Goal: Information Seeking & Learning: Learn about a topic

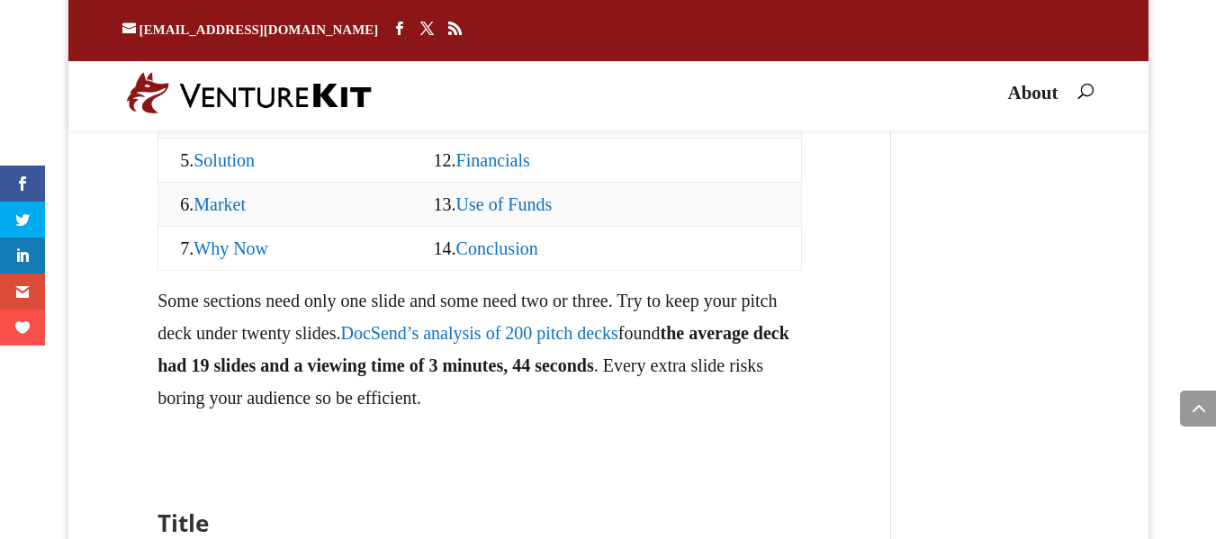
scroll to position [1994, 0]
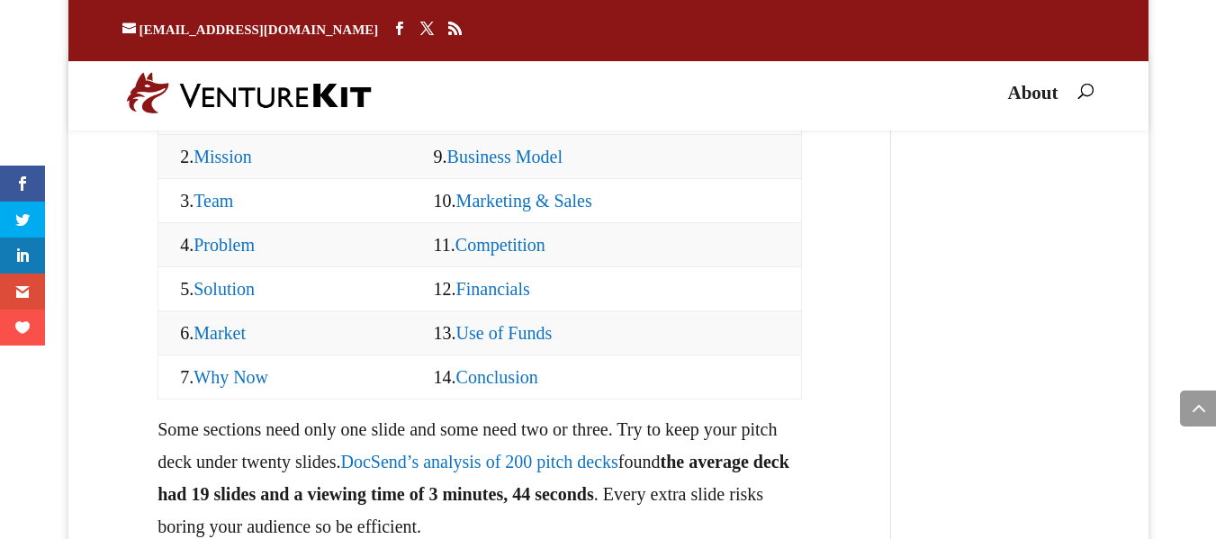
click at [471, 299] on link "Financials" at bounding box center [493, 289] width 74 height 20
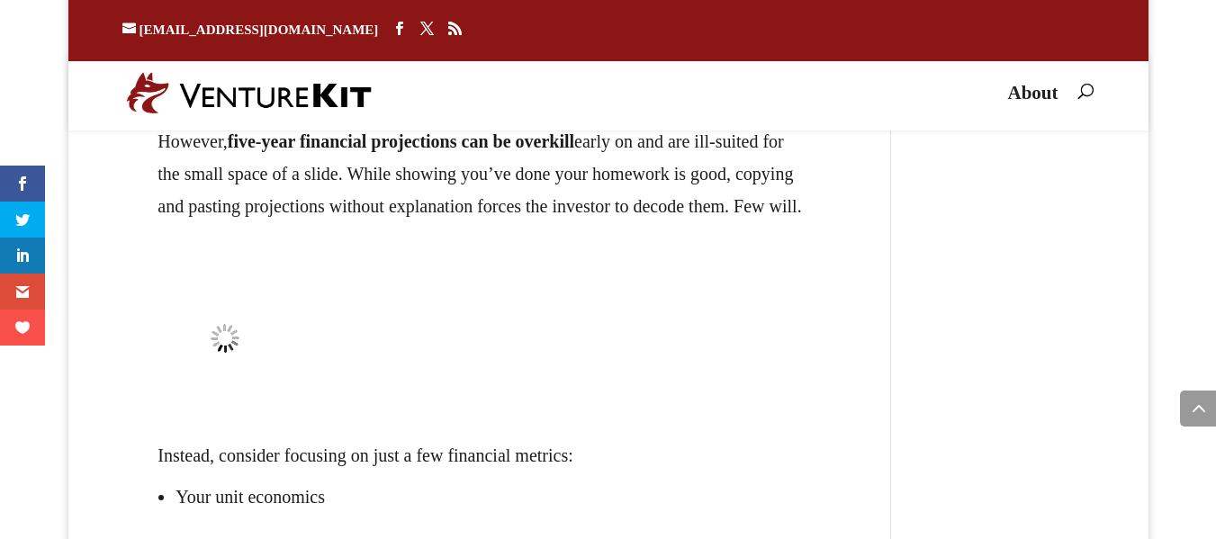
scroll to position [27598, 0]
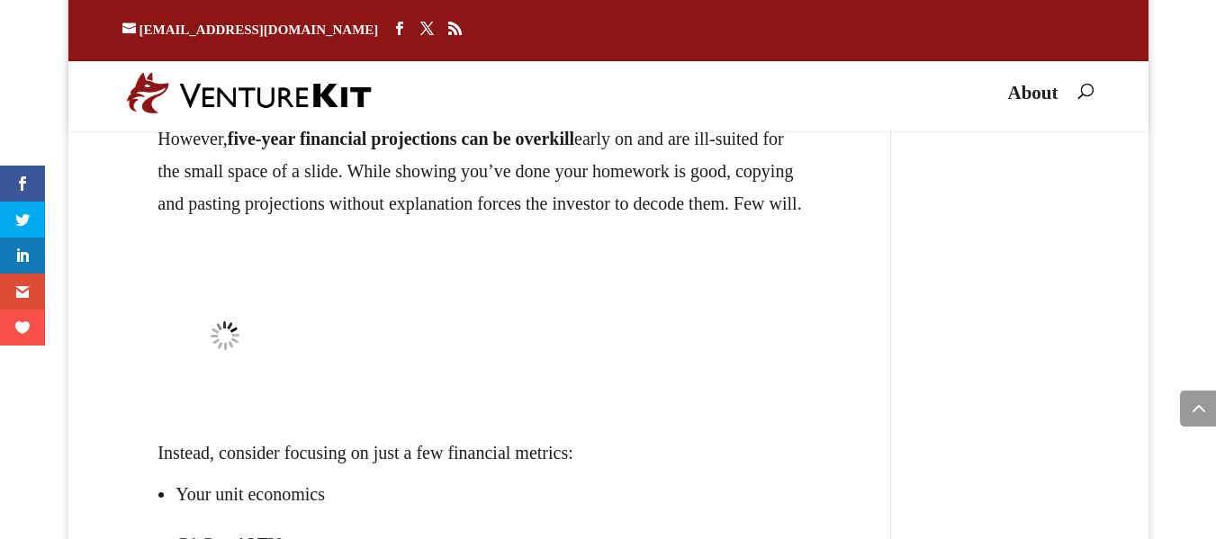
drag, startPoint x: 456, startPoint y: 189, endPoint x: 603, endPoint y: 230, distance: 152.4
drag, startPoint x: 357, startPoint y: 264, endPoint x: 795, endPoint y: 261, distance: 438.2
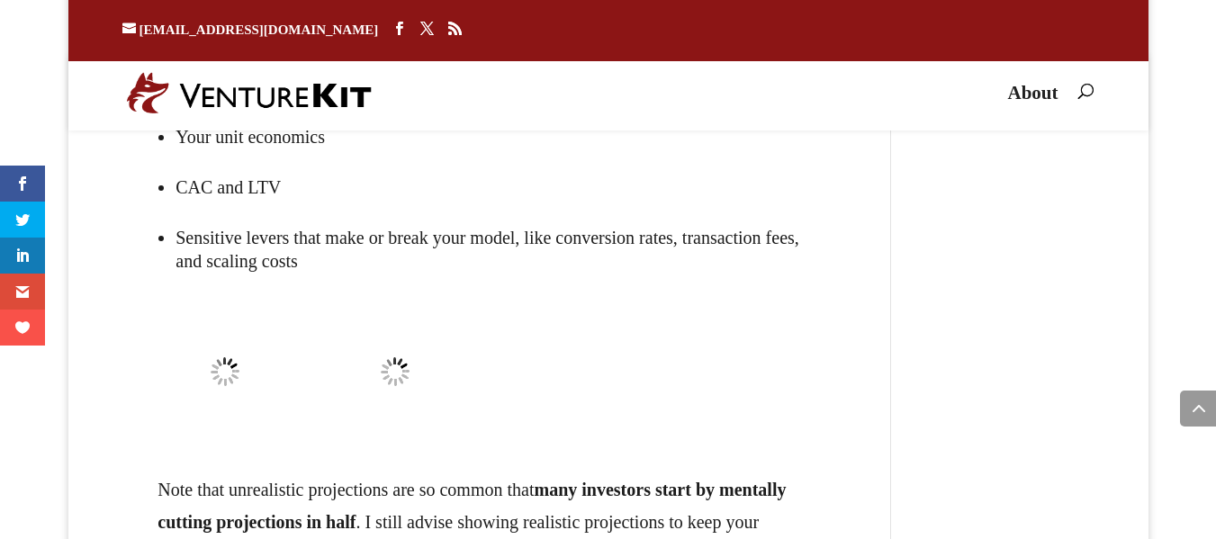
scroll to position [27958, 0]
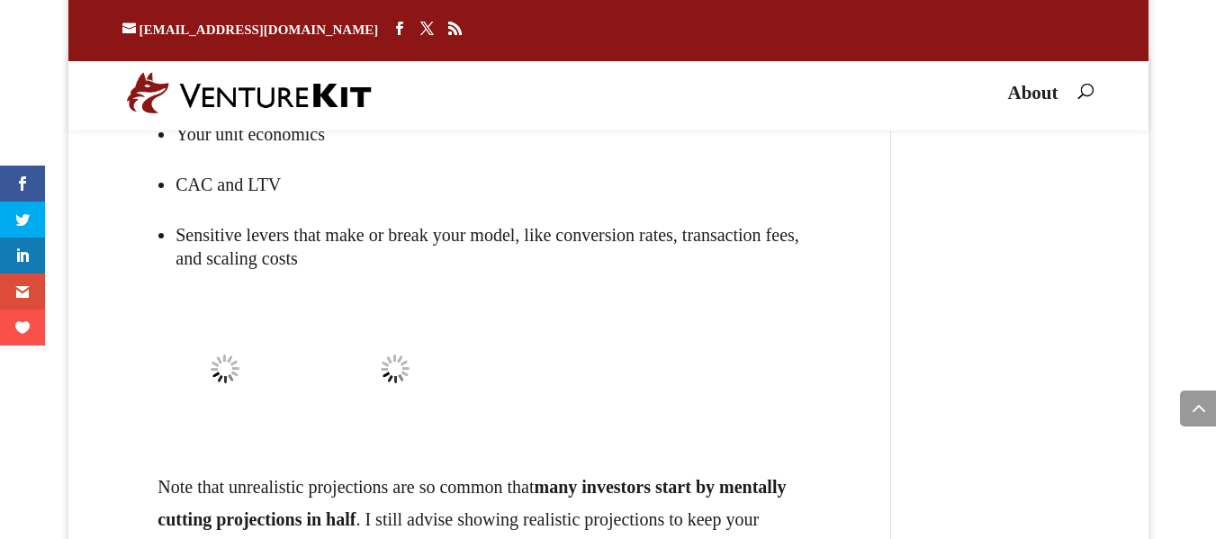
drag, startPoint x: 223, startPoint y: 295, endPoint x: 351, endPoint y: 334, distance: 133.5
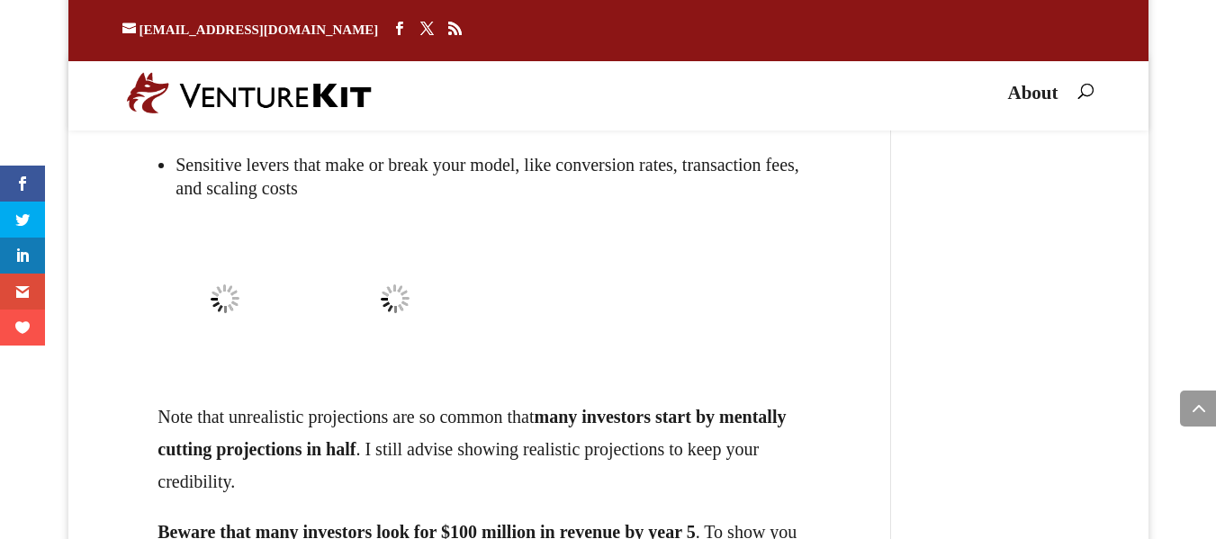
scroll to position [28030, 0]
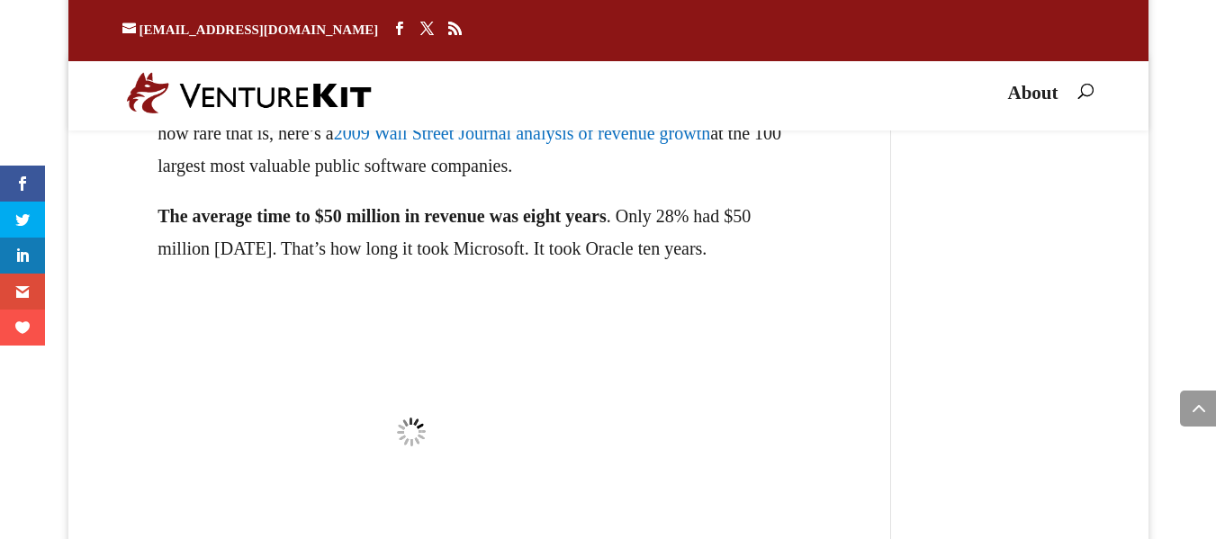
scroll to position [28462, 0]
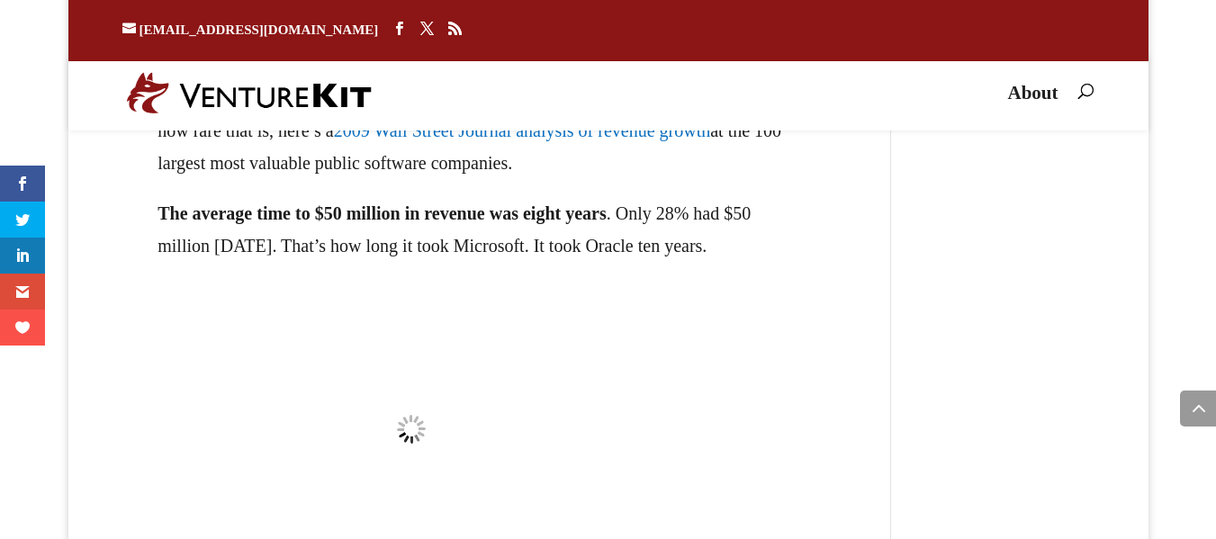
drag, startPoint x: 130, startPoint y: 193, endPoint x: 272, endPoint y: 303, distance: 179.5
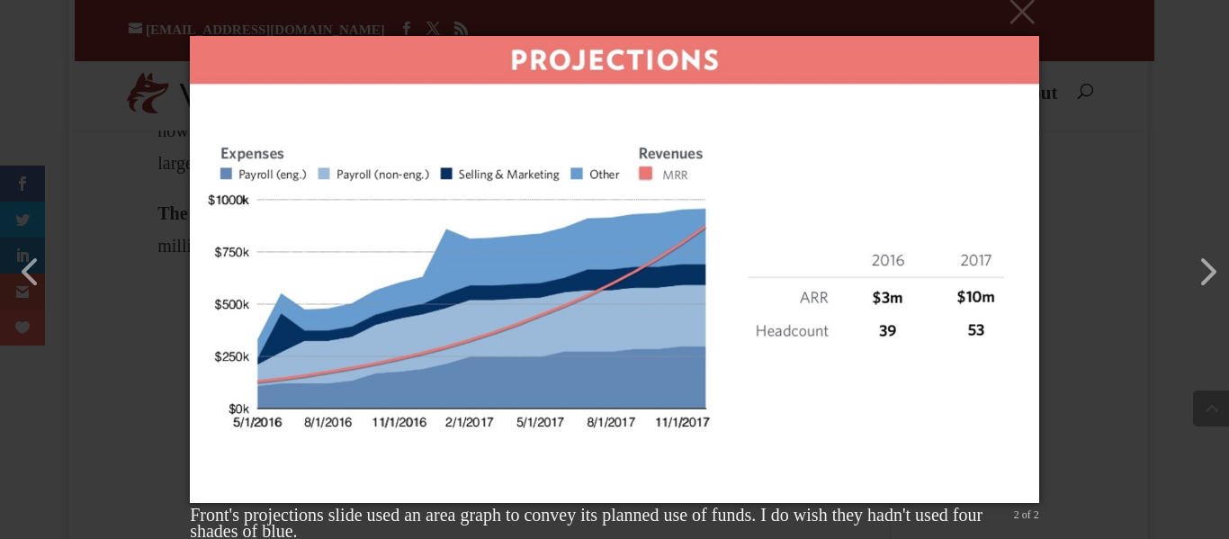
click at [1142, 219] on div "× Front's projections slide used an area graph to convey its planned use of fun…" at bounding box center [614, 269] width 1229 height 539
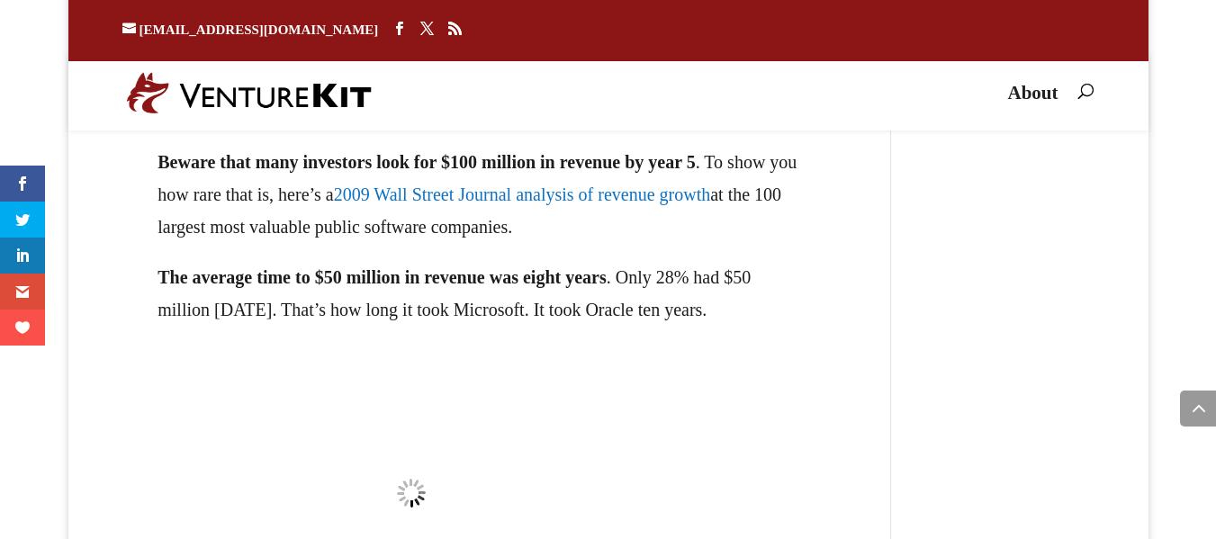
scroll to position [28390, 0]
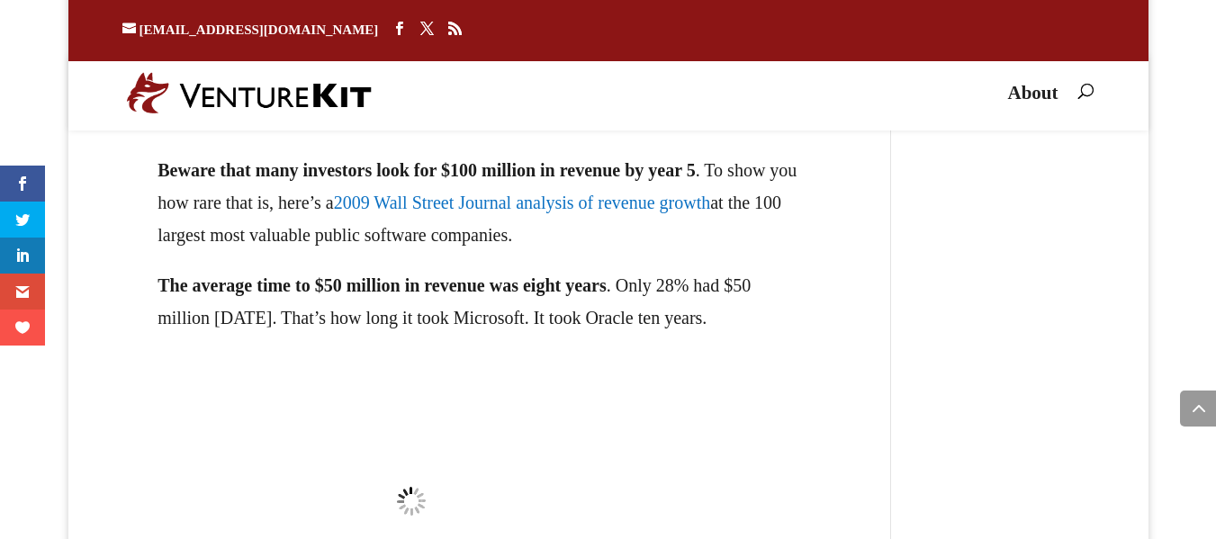
drag, startPoint x: 199, startPoint y: 326, endPoint x: 231, endPoint y: 338, distance: 34.8
drag, startPoint x: 132, startPoint y: 320, endPoint x: 283, endPoint y: 327, distance: 151.3
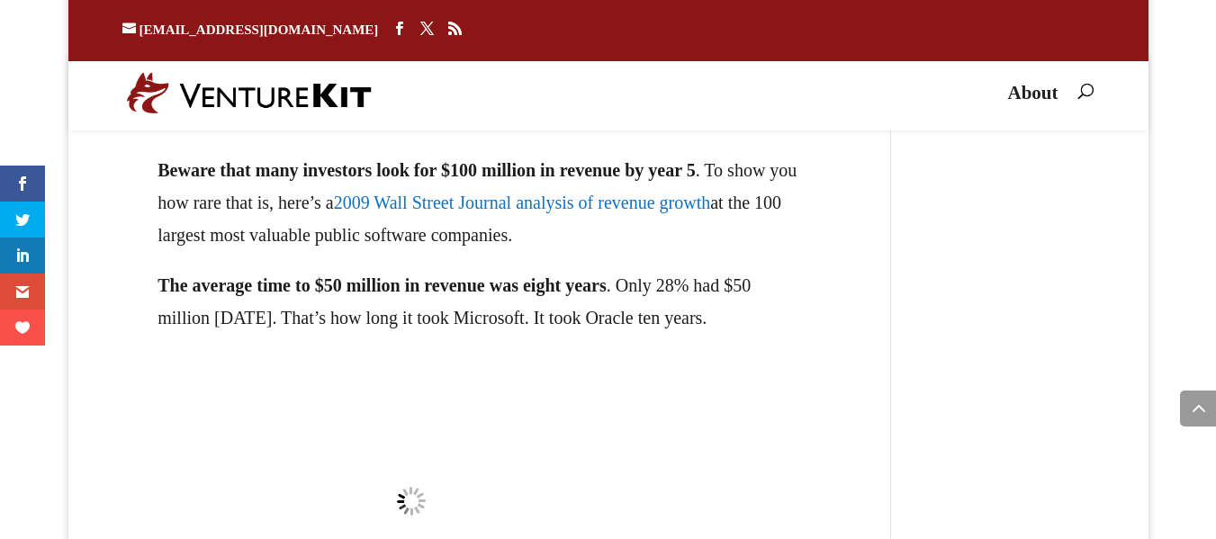
drag, startPoint x: 279, startPoint y: 321, endPoint x: 127, endPoint y: 260, distance: 163.9
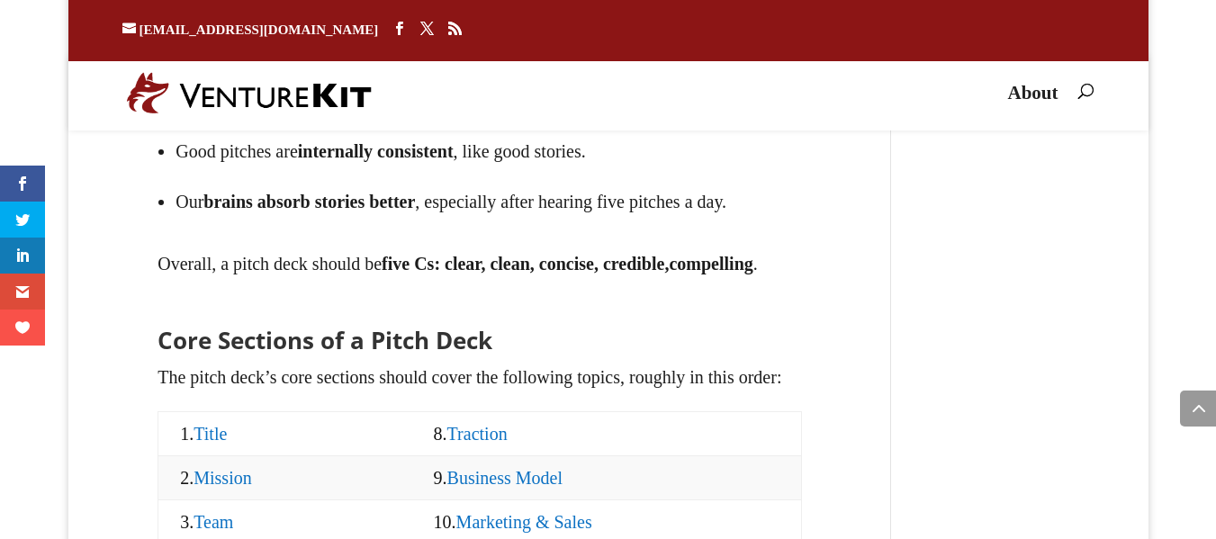
scroll to position [1995, 0]
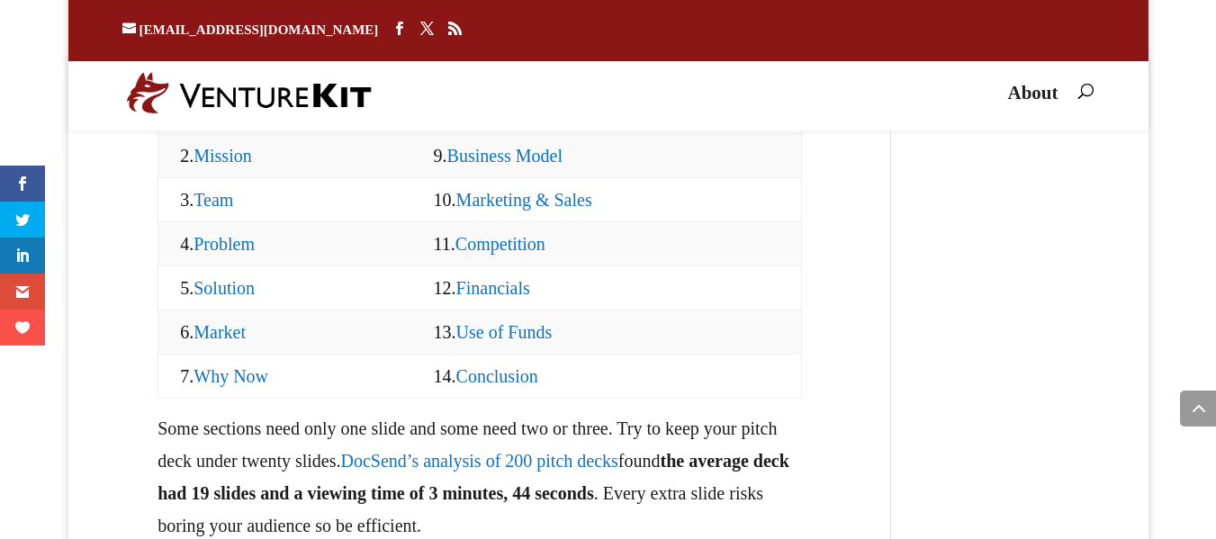
click at [498, 342] on link "Use of Funds" at bounding box center [504, 332] width 96 height 20
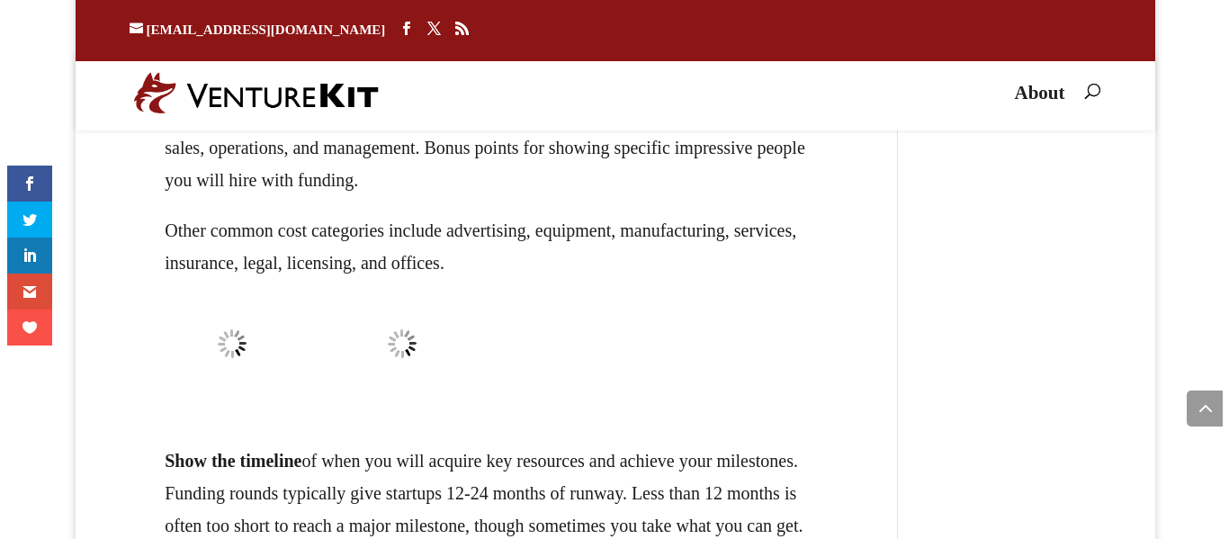
scroll to position [30893, 0]
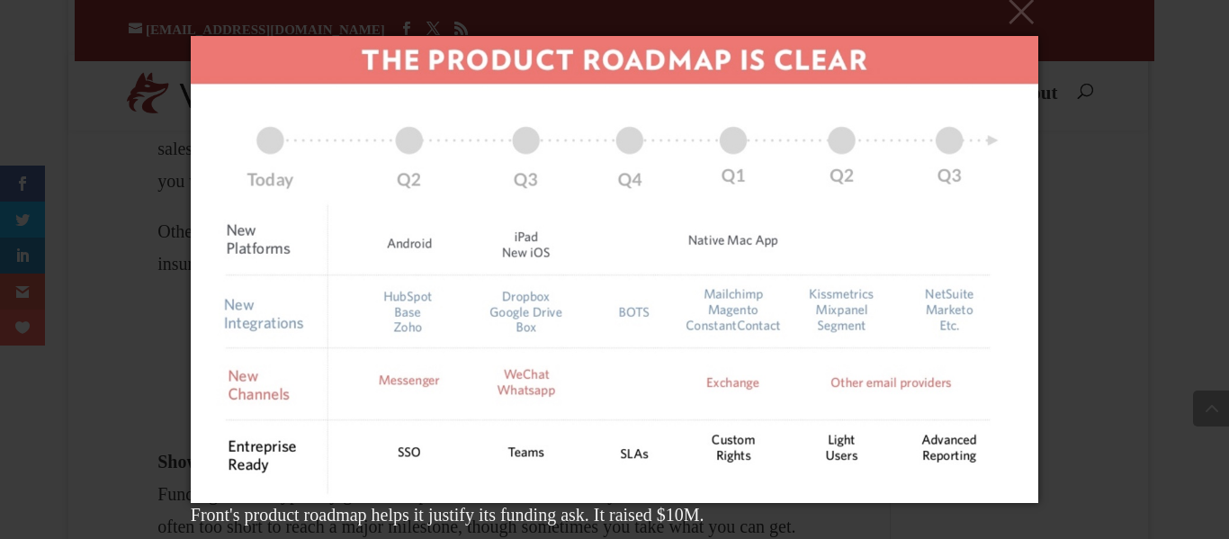
click at [1126, 218] on div "× Front's product roadmap helps it justify its funding ask. It raised $10M. Loa…" at bounding box center [614, 269] width 1229 height 539
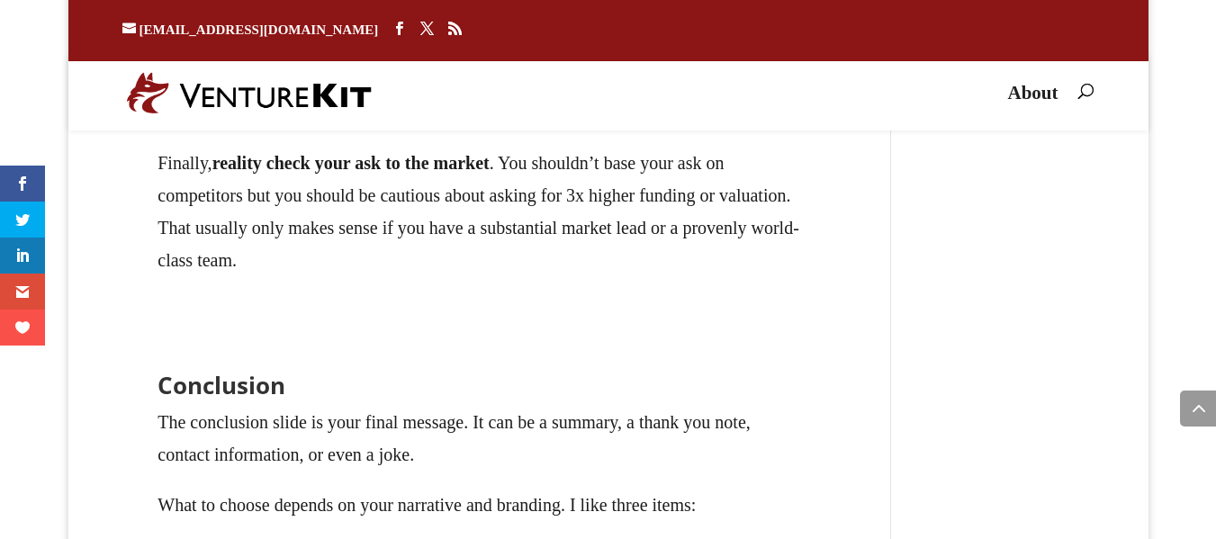
scroll to position [31541, 0]
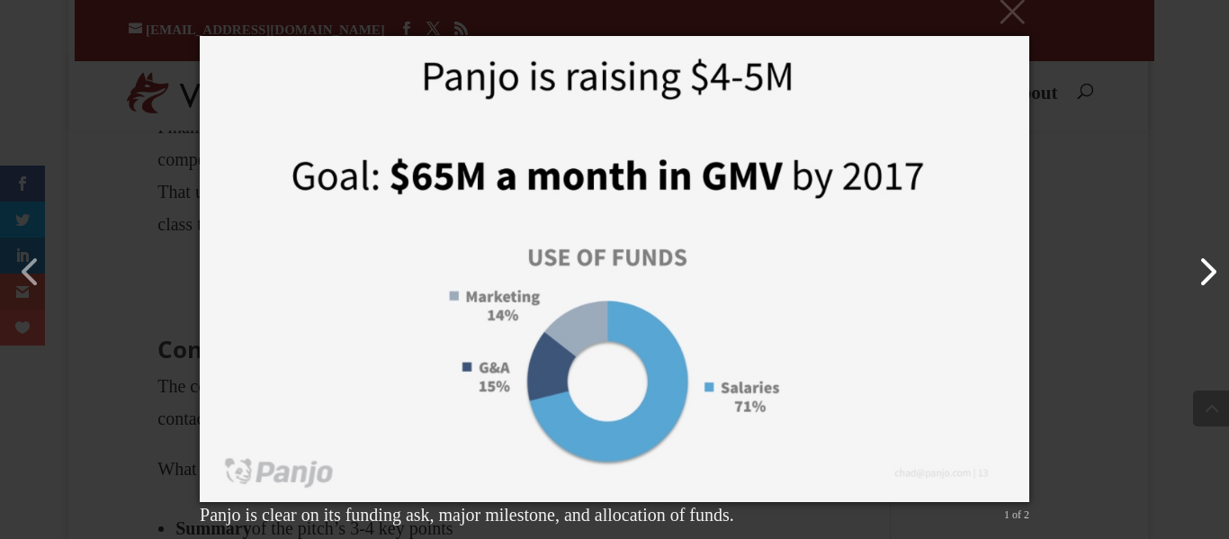
click at [1210, 283] on button "button" at bounding box center [1198, 262] width 43 height 43
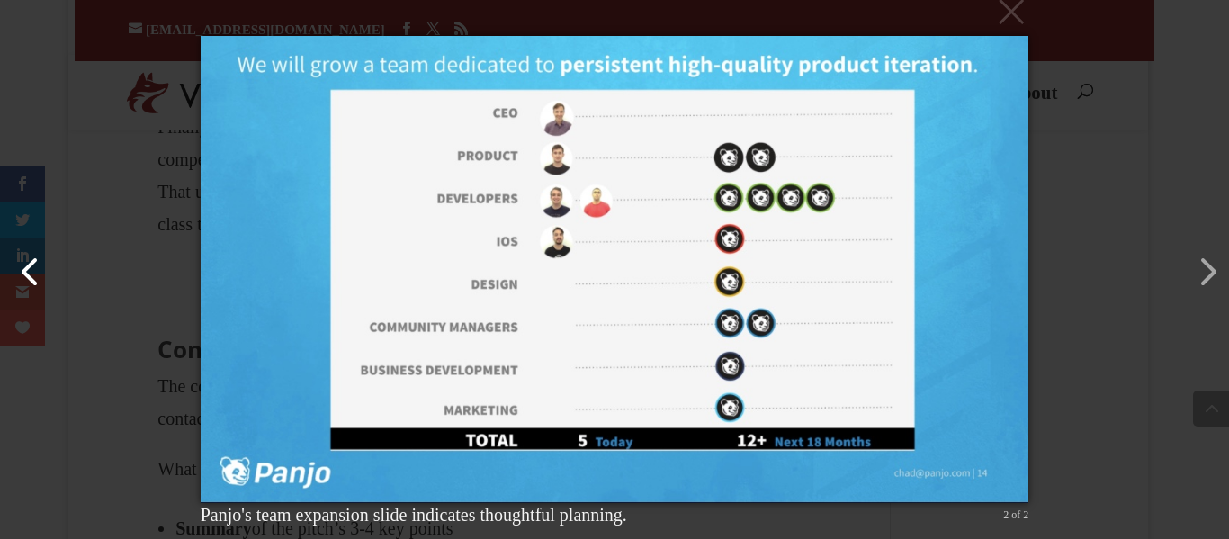
click at [34, 284] on button "button" at bounding box center [21, 262] width 43 height 43
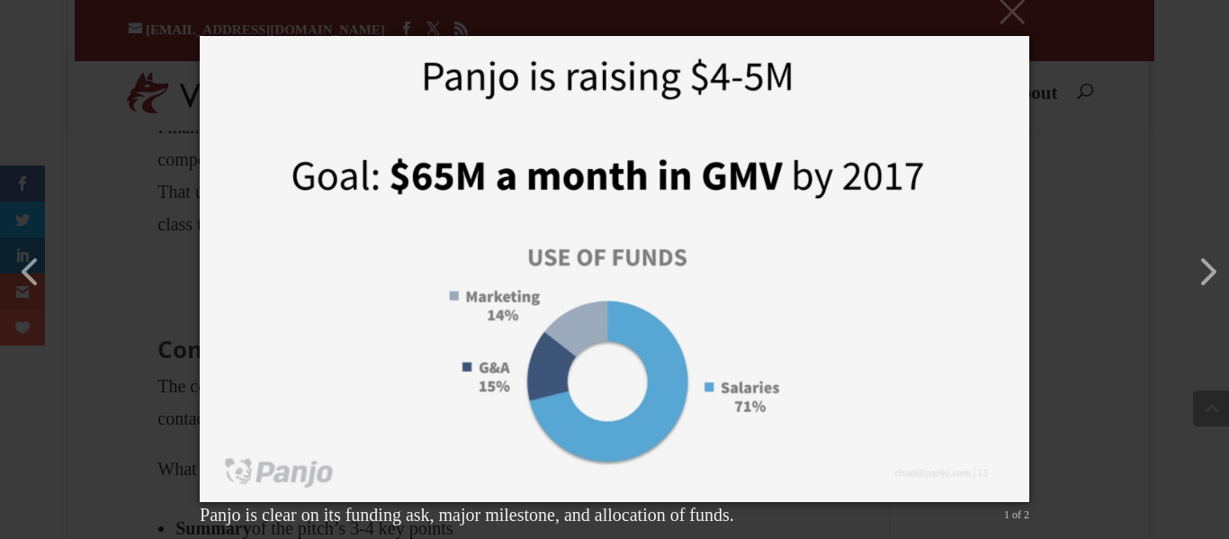
click at [85, 136] on div "× Panjo is clear on its funding ask, major milestone, and allocation of funds. …" at bounding box center [614, 269] width 1229 height 539
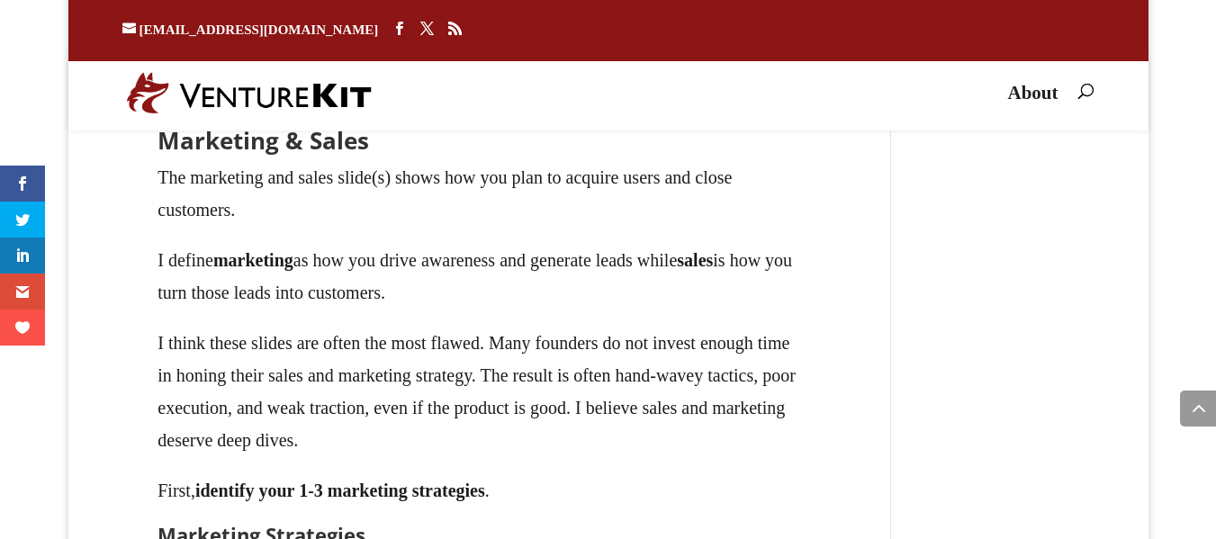
scroll to position [23263, 0]
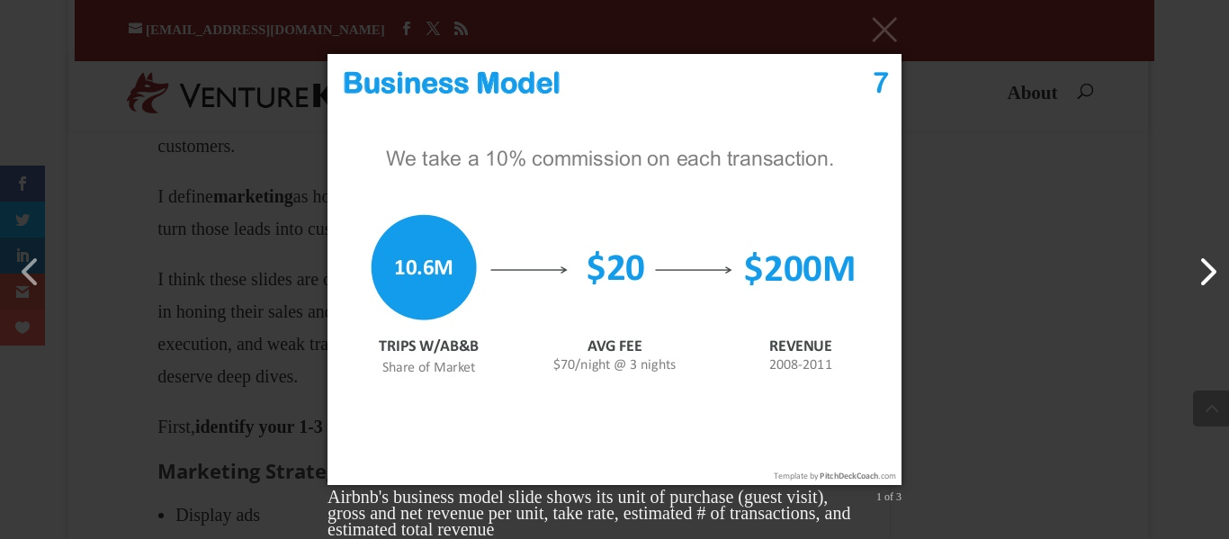
click at [1200, 269] on button "button" at bounding box center [1198, 262] width 43 height 43
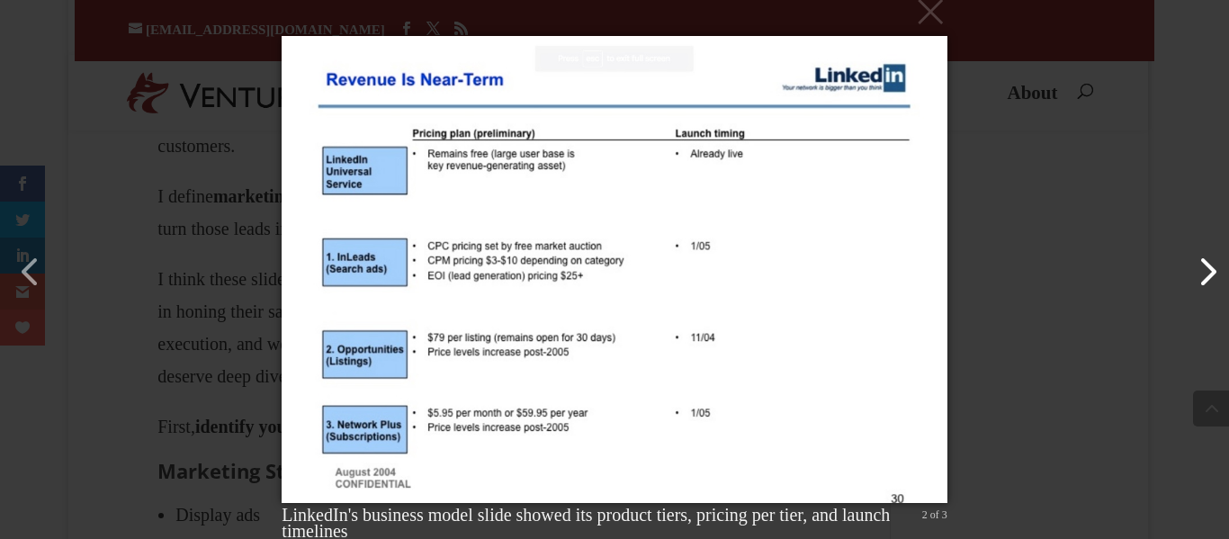
click at [1201, 269] on button "button" at bounding box center [1198, 262] width 43 height 43
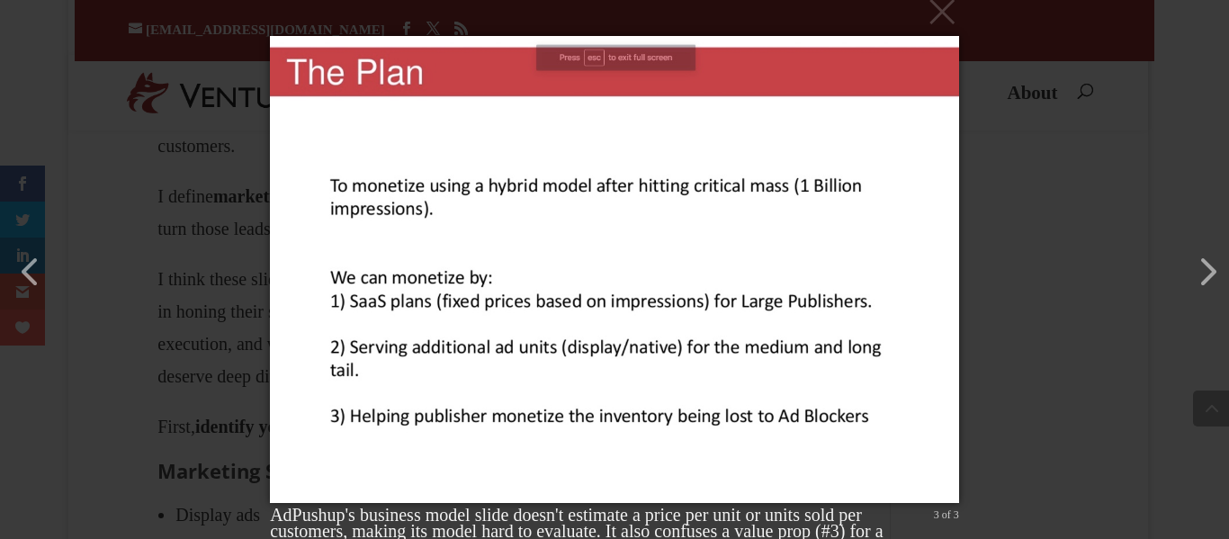
click at [1117, 139] on div "× AdPushup's business model slide doesn't estimate a price per unit or units so…" at bounding box center [614, 269] width 1229 height 539
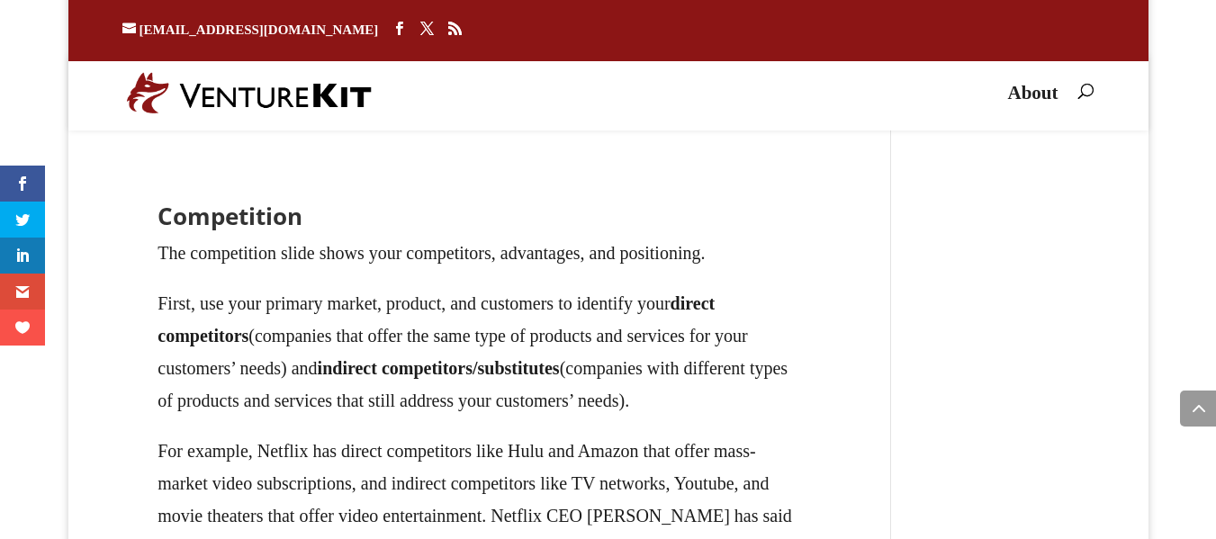
scroll to position [24818, 0]
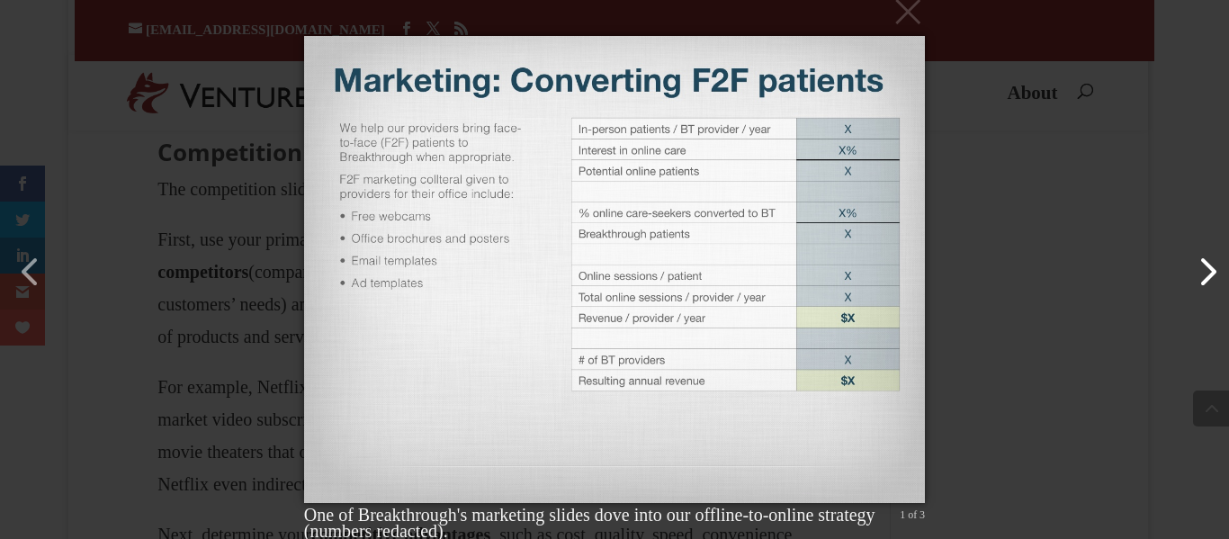
click at [1206, 268] on button "button" at bounding box center [1198, 262] width 43 height 43
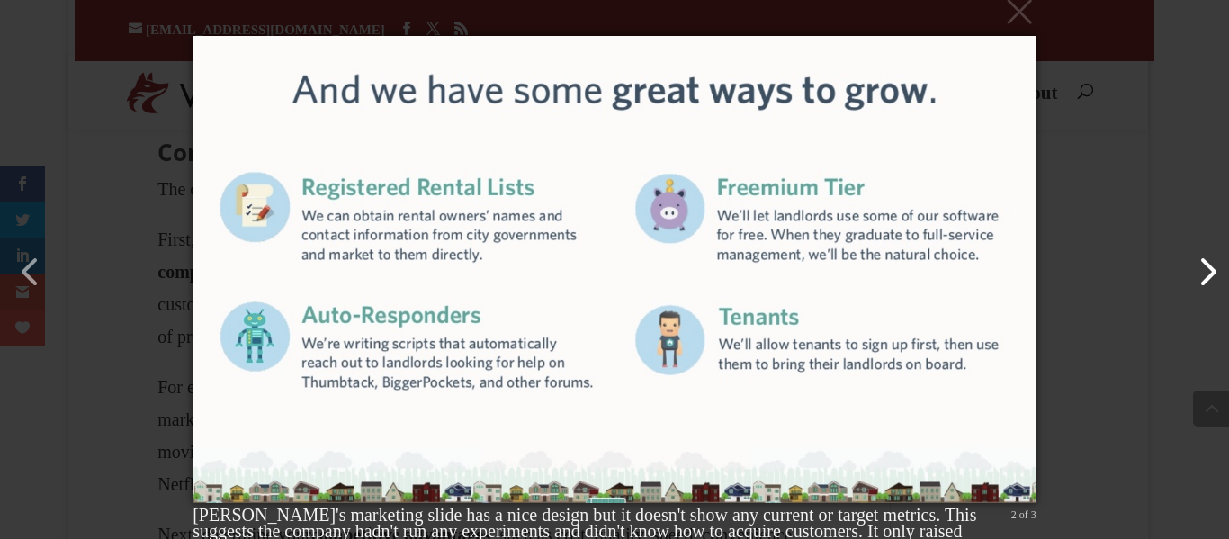
click at [1206, 268] on button "button" at bounding box center [1198, 262] width 43 height 43
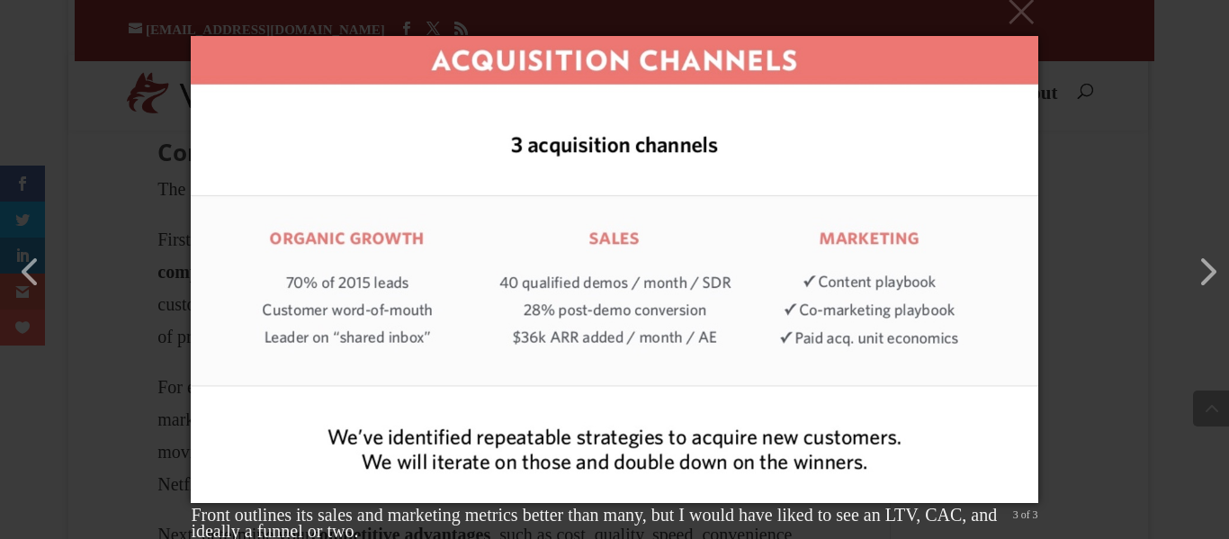
click at [1107, 190] on div "× Front outlines its sales and marketing metrics better than many, but I would …" at bounding box center [614, 269] width 1229 height 539
